Goal: Check status

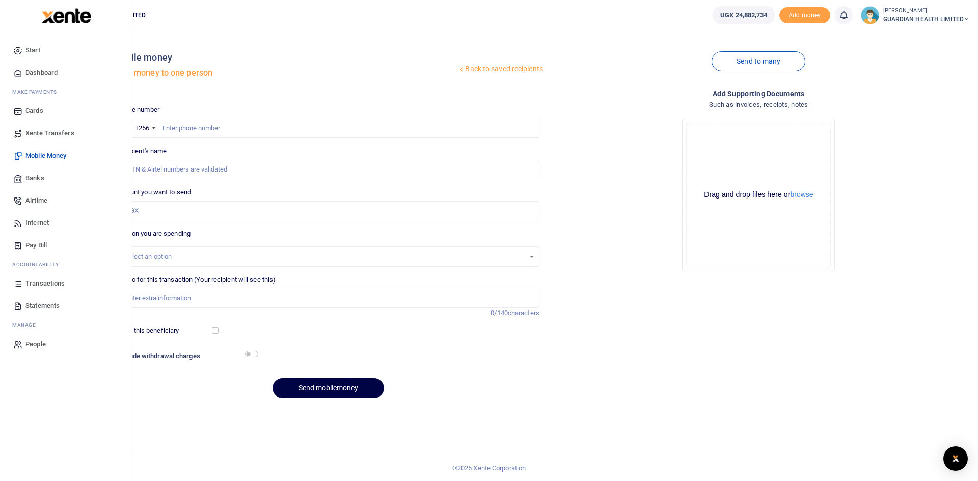
click at [47, 67] on link "Dashboard" at bounding box center [66, 73] width 116 height 22
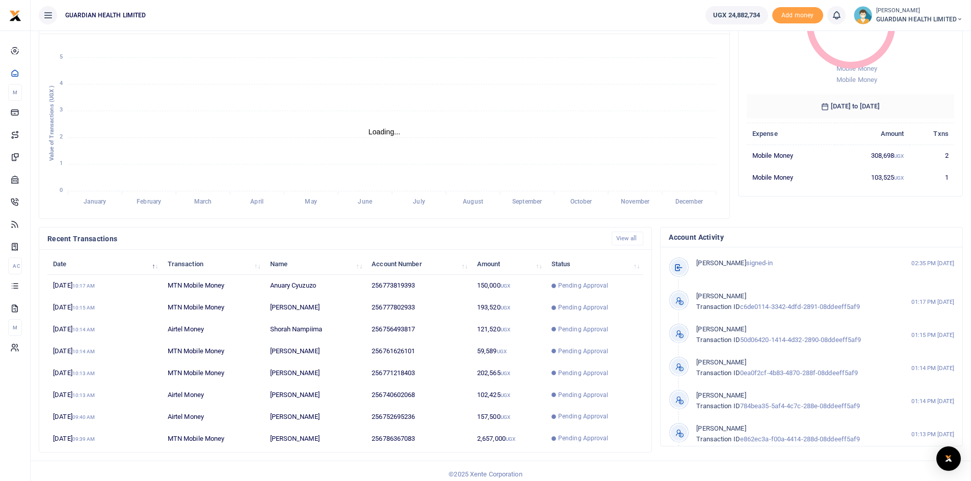
scroll to position [127, 0]
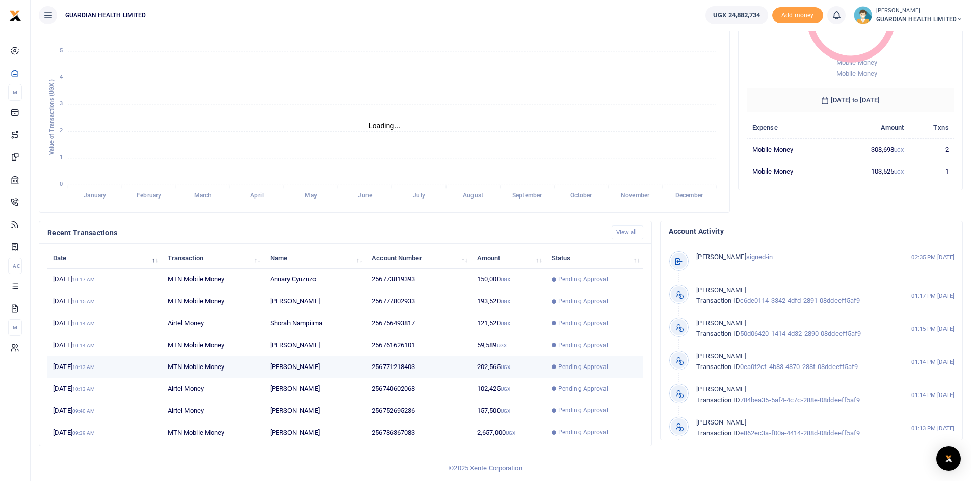
drag, startPoint x: 587, startPoint y: 366, endPoint x: 394, endPoint y: 341, distance: 195.2
click at [355, 359] on tr "[DATE] 10:13 AM MTN Mobile Money [PERSON_NAME] 256771218403 202,565 UGX Pending…" at bounding box center [345, 368] width 596 height 22
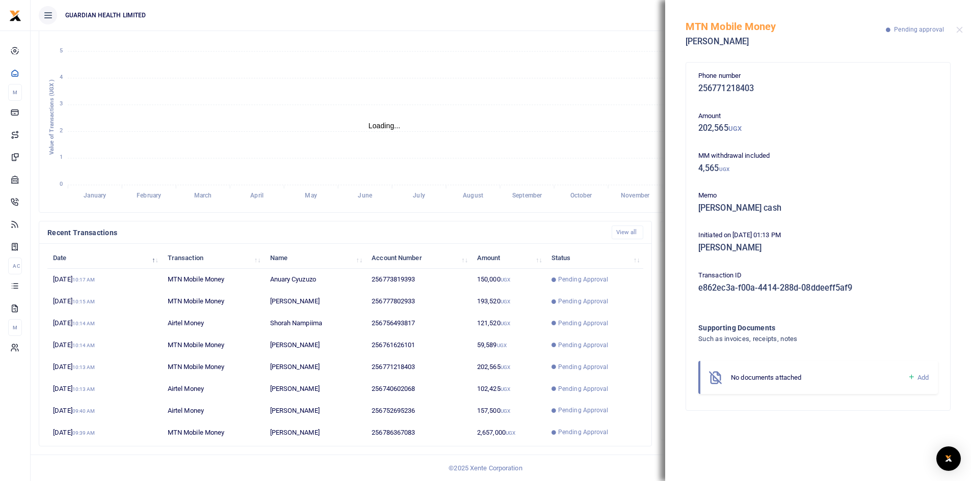
click at [964, 33] on div "MTN Mobile Money [PERSON_NAME] Pending approval" at bounding box center [818, 28] width 306 height 57
click at [966, 30] on div "MTN Mobile Money [PERSON_NAME] Pending approval" at bounding box center [818, 28] width 306 height 57
